Goal: Information Seeking & Learning: Learn about a topic

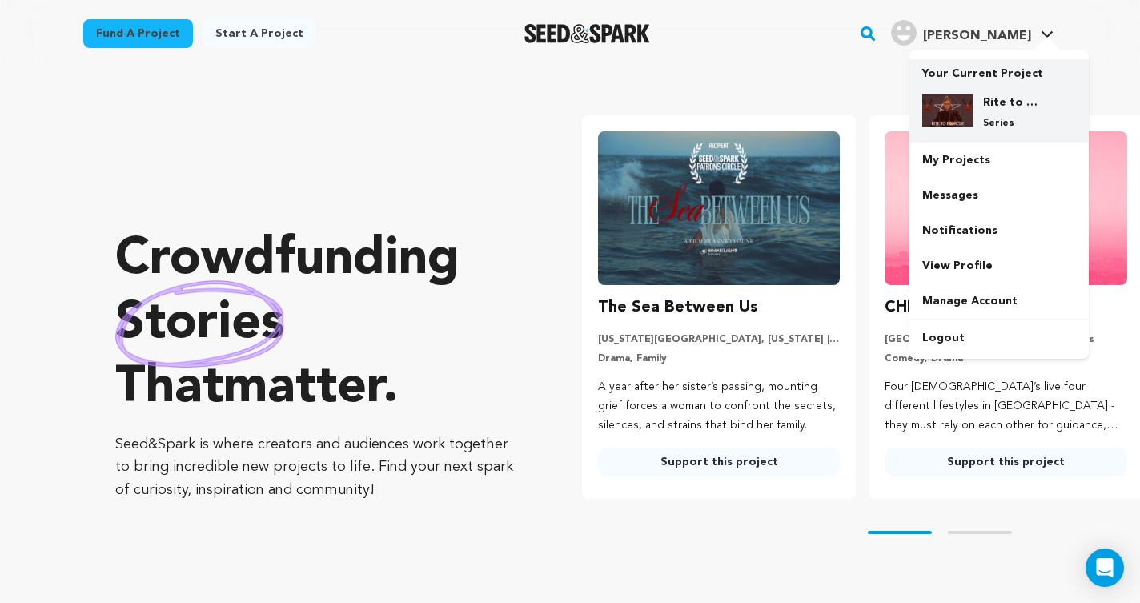
click at [976, 110] on div "Rite to Exorcise Series" at bounding box center [1011, 111] width 77 height 35
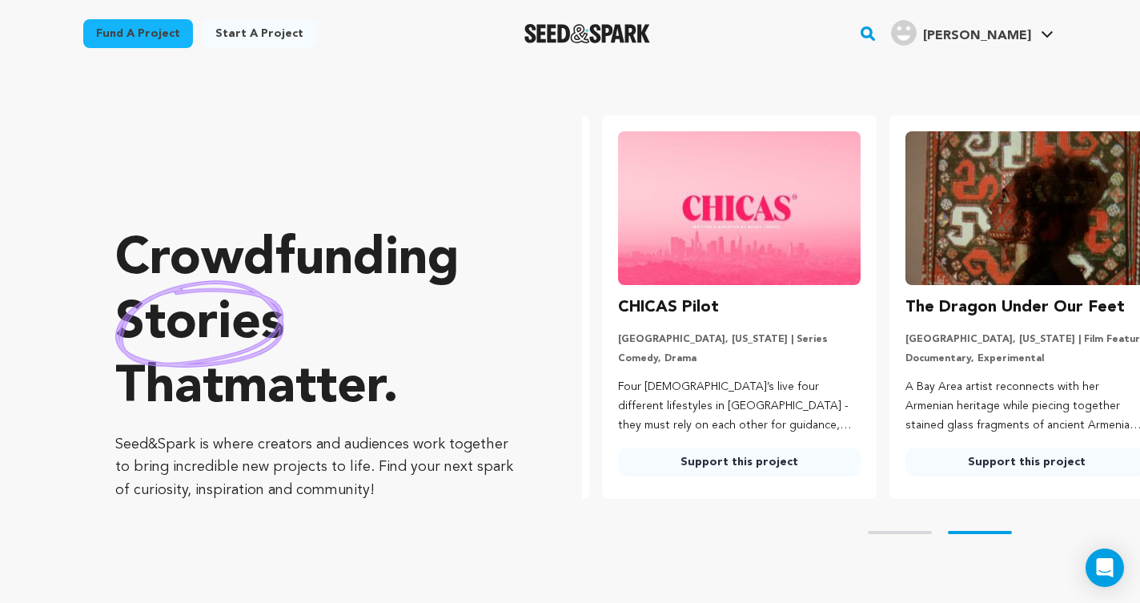
scroll to position [0, 299]
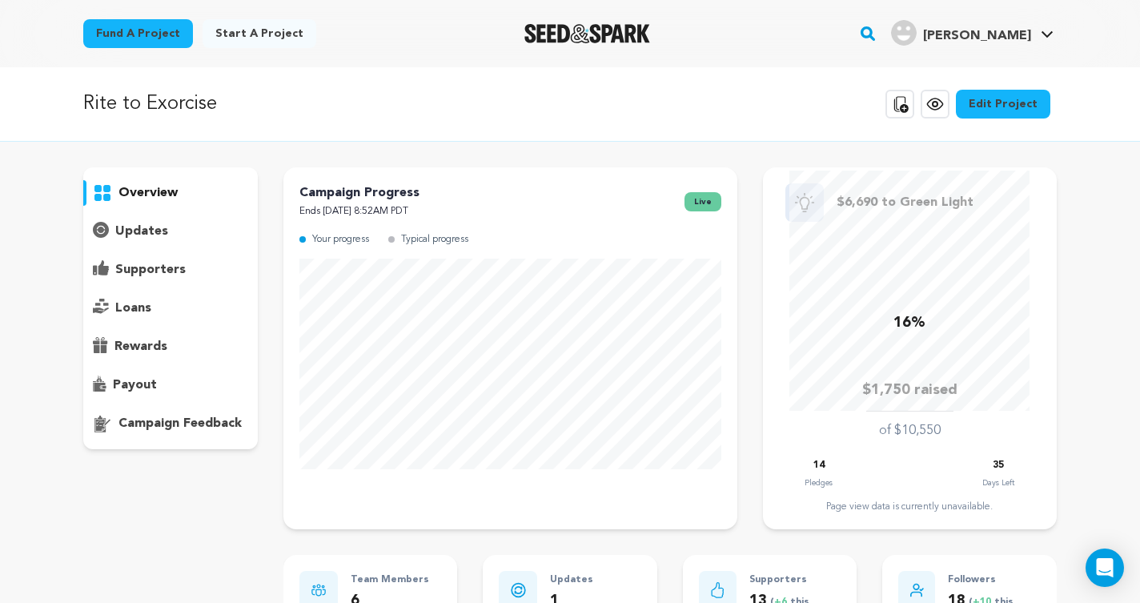
click at [944, 110] on icon at bounding box center [934, 103] width 19 height 19
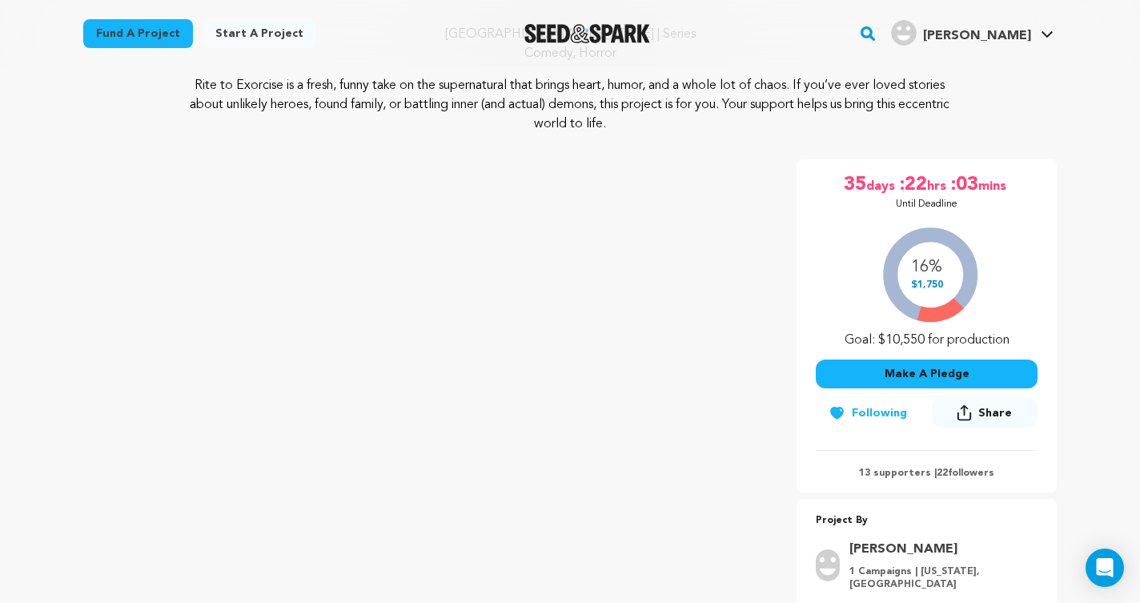
scroll to position [295, 0]
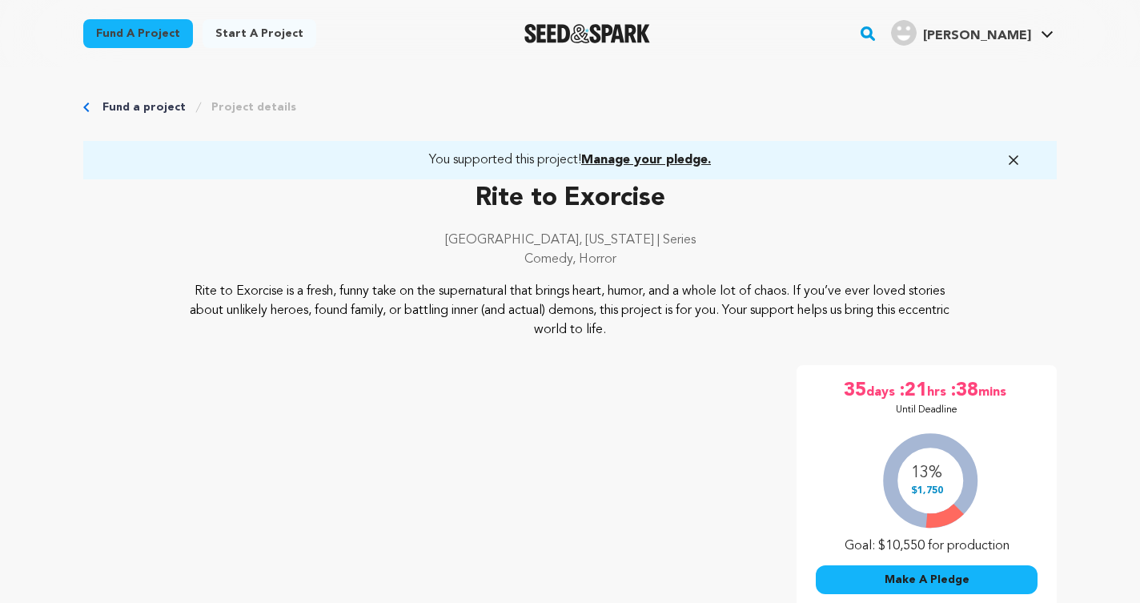
scroll to position [292, 0]
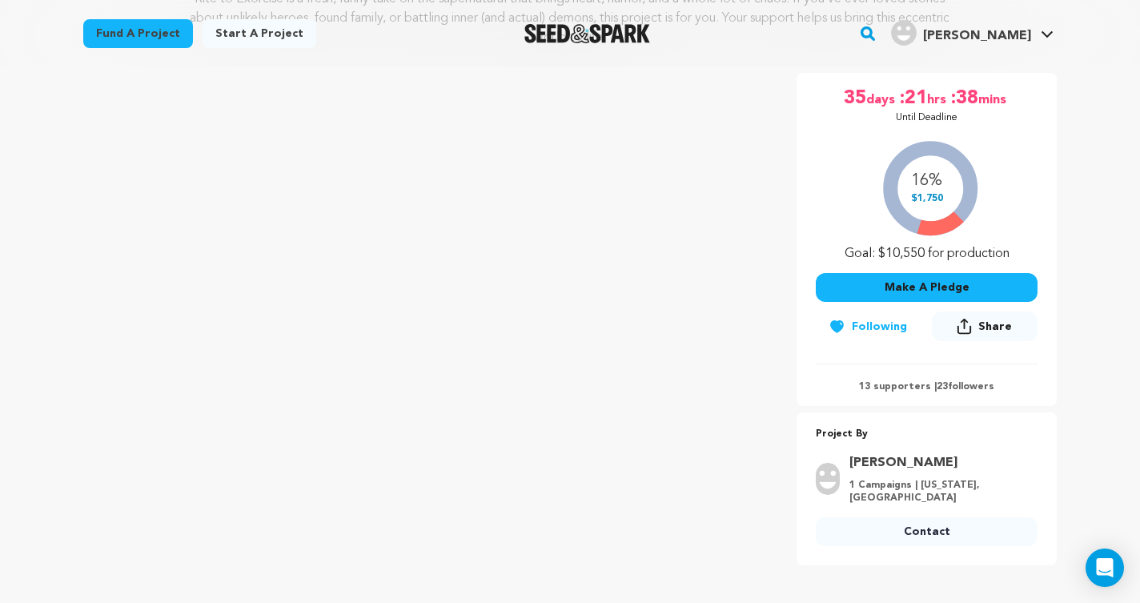
click at [965, 388] on p "13 supporters | 23 followers" at bounding box center [927, 386] width 222 height 13
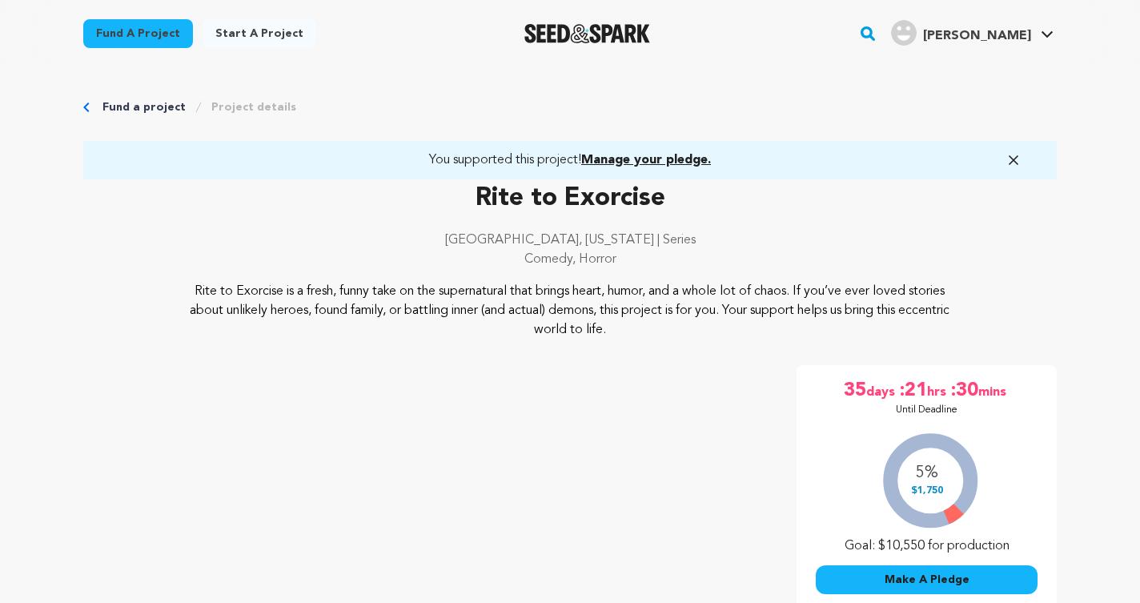
scroll to position [289, 0]
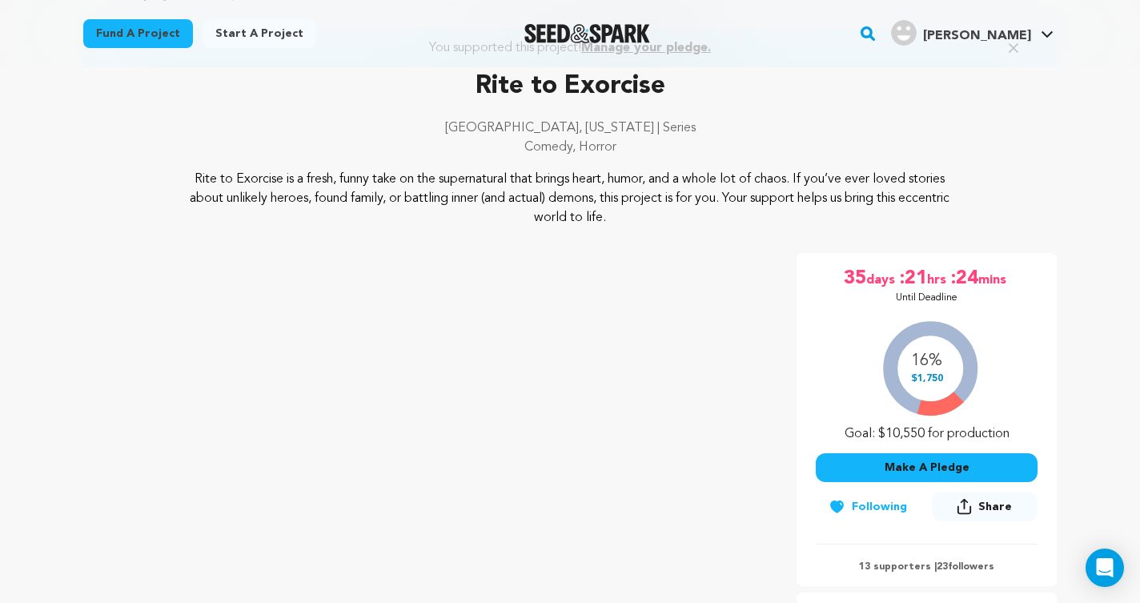
scroll to position [142, 0]
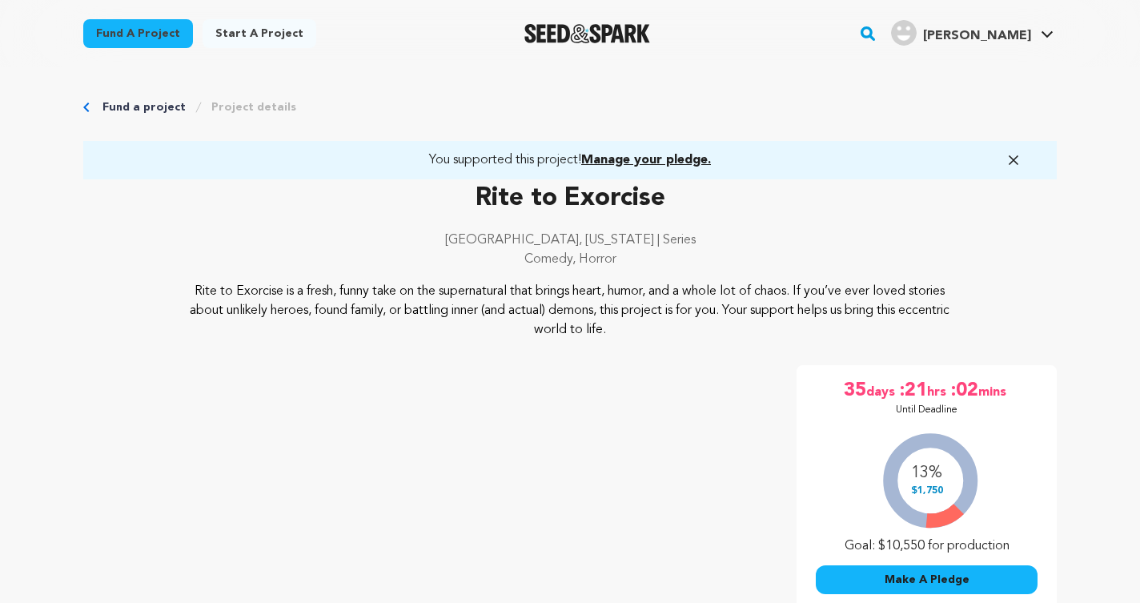
scroll to position [142, 0]
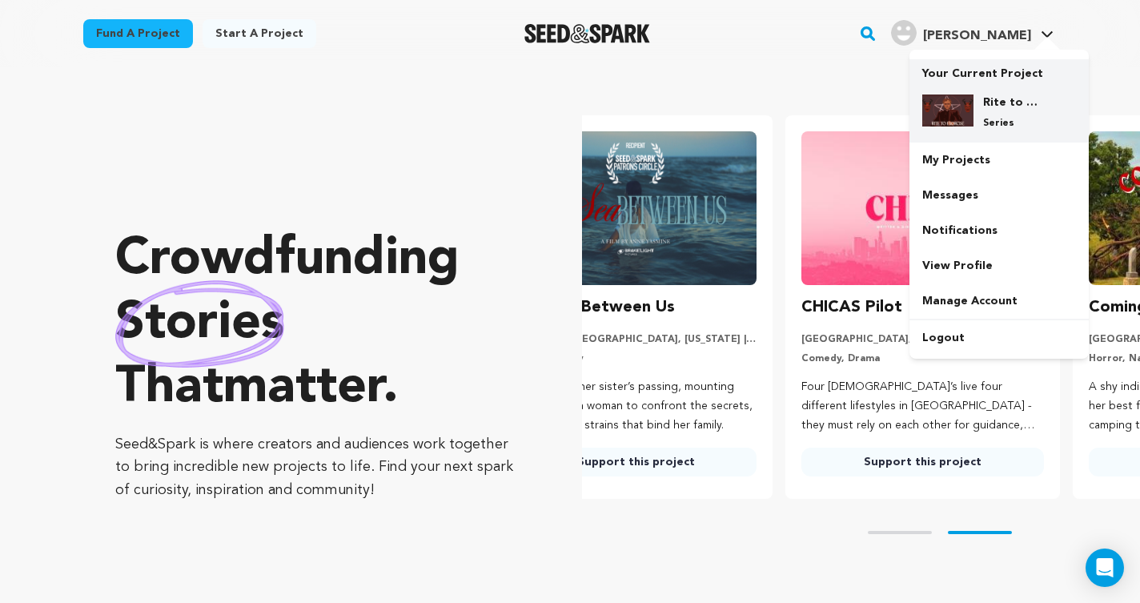
click at [983, 105] on h4 "Rite to Exorcise" at bounding box center [1012, 102] width 58 height 16
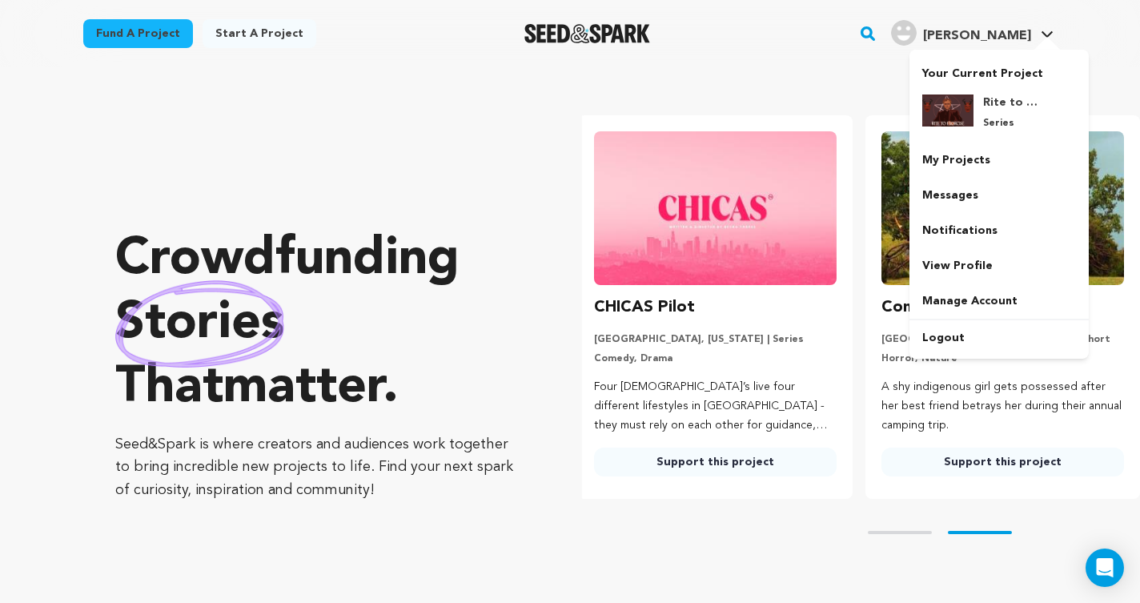
scroll to position [0, 299]
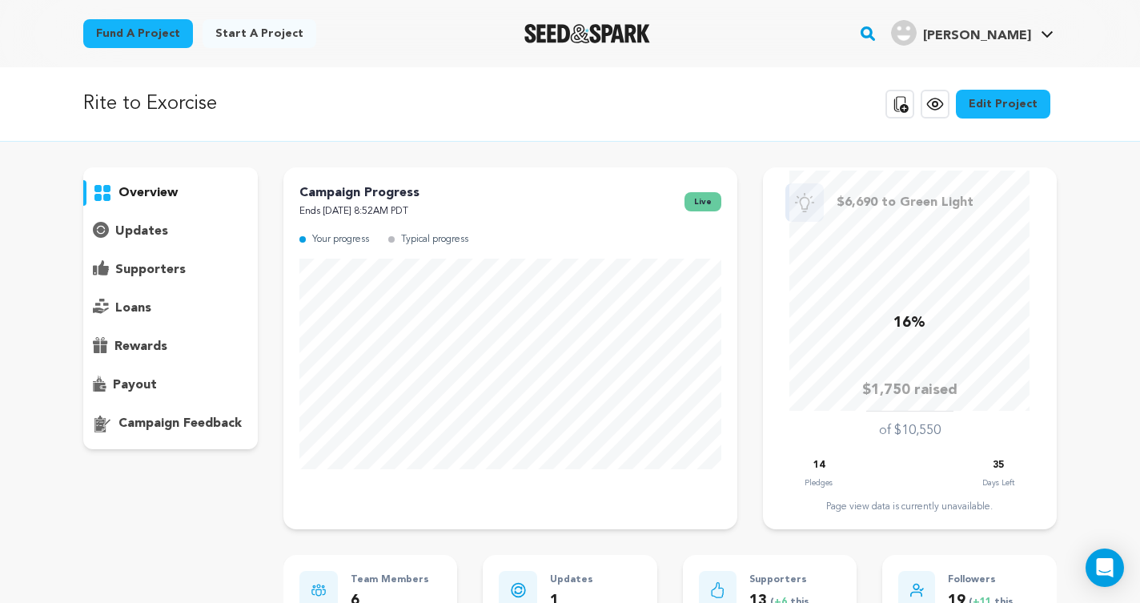
click at [909, 109] on icon at bounding box center [899, 103] width 19 height 19
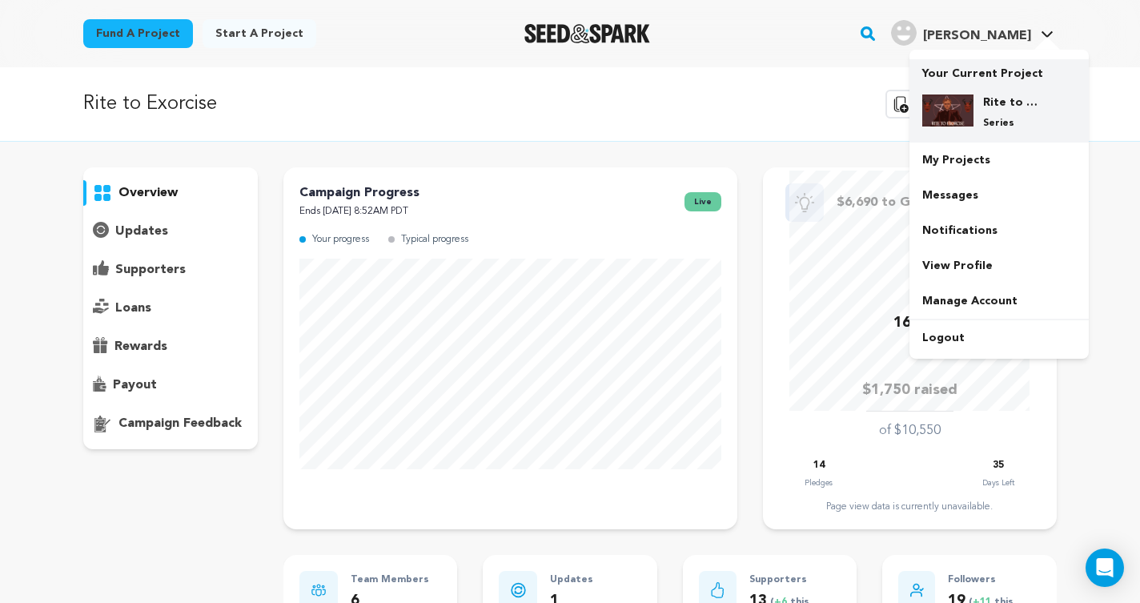
click at [971, 118] on img at bounding box center [947, 110] width 51 height 32
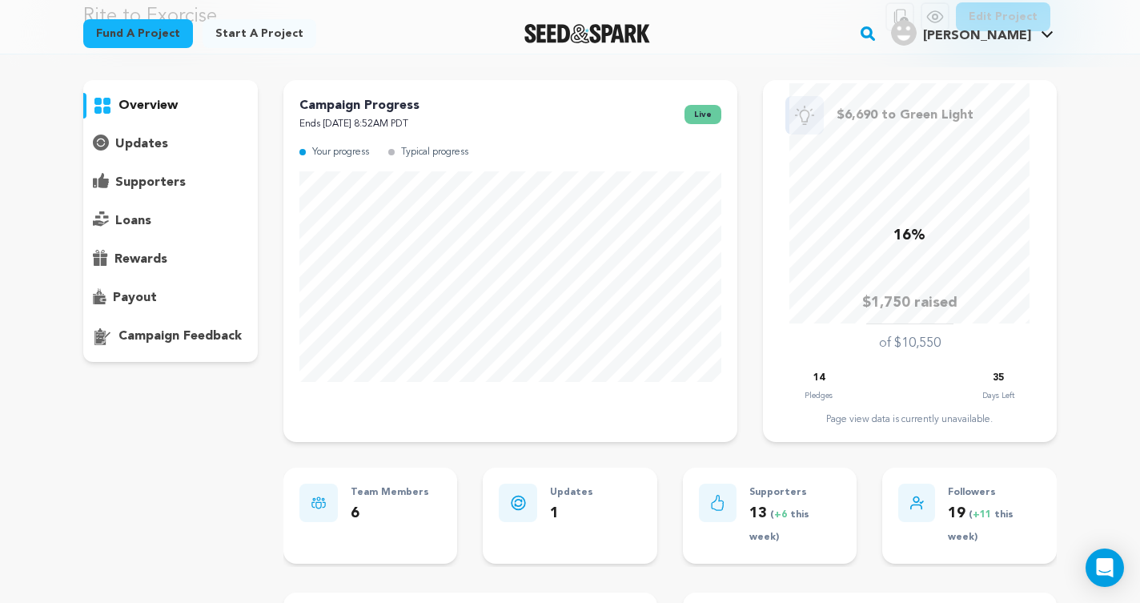
scroll to position [265, 0]
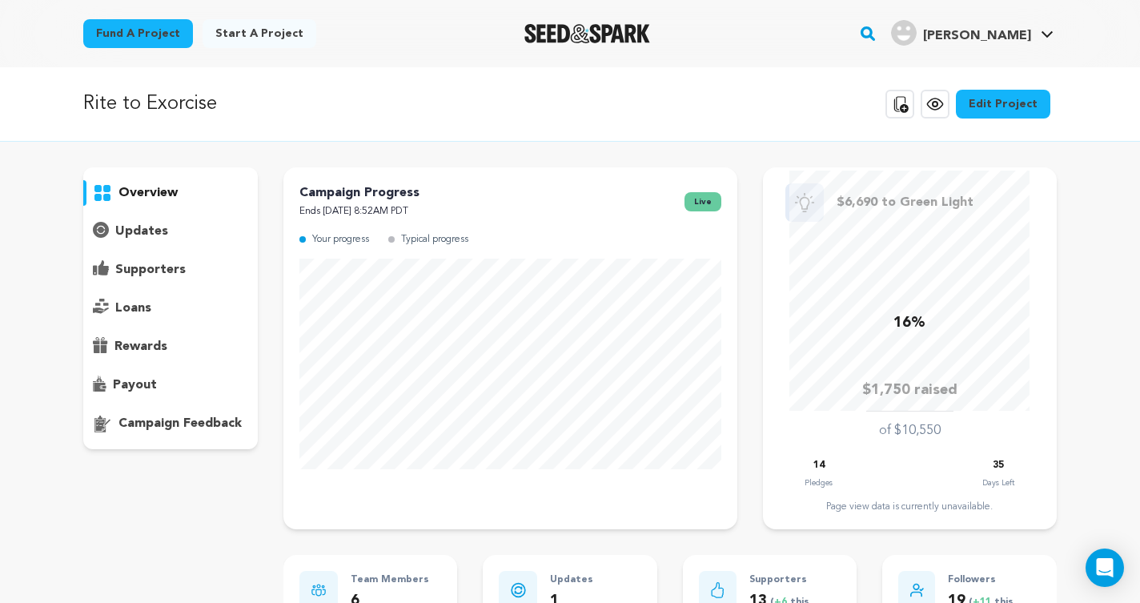
click at [200, 106] on p "Rite to Exorcise" at bounding box center [150, 104] width 134 height 29
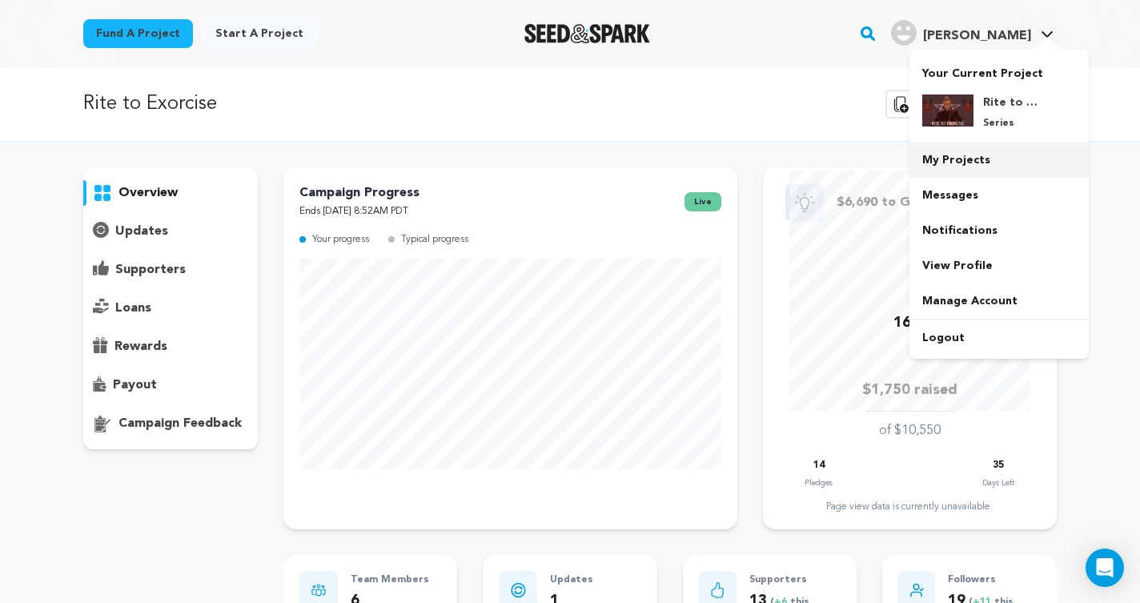
click at [969, 164] on link "My Projects" at bounding box center [998, 159] width 179 height 35
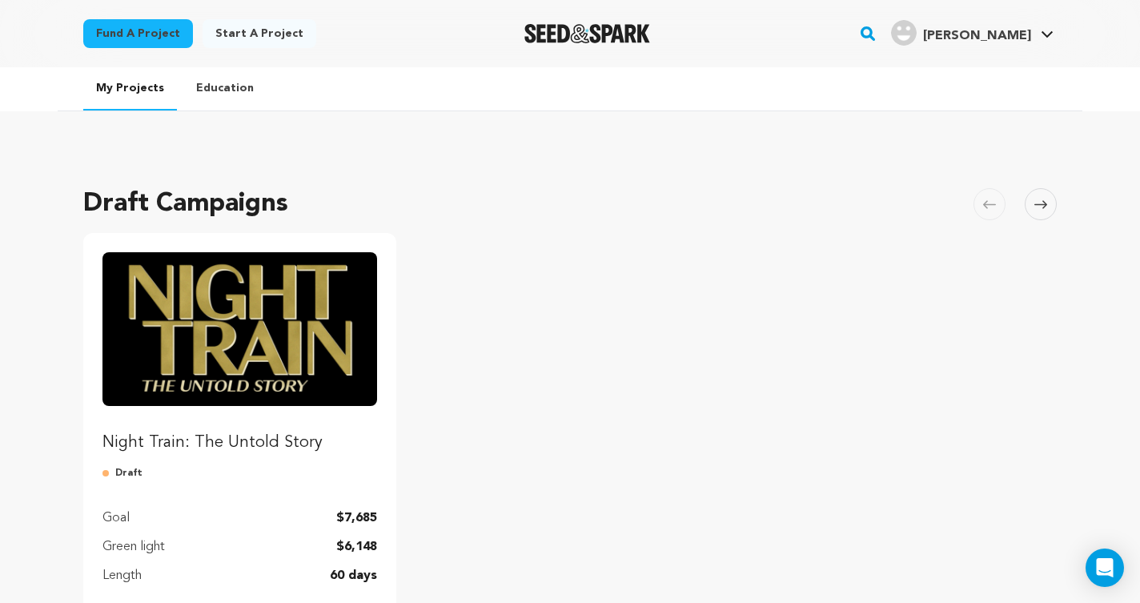
click at [877, 25] on rect "button" at bounding box center [867, 33] width 19 height 19
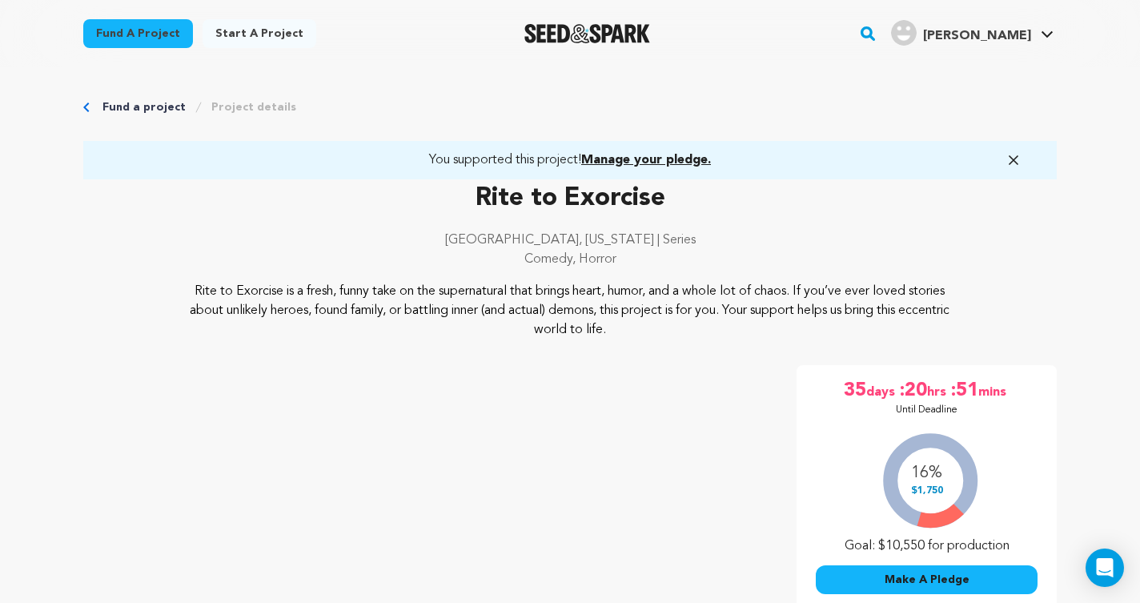
scroll to position [218, 0]
